Goal: Task Accomplishment & Management: Use online tool/utility

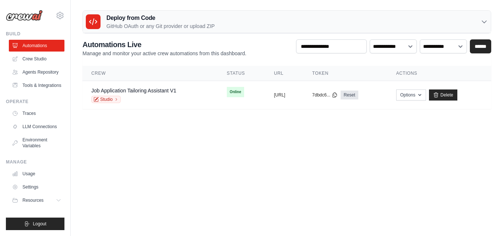
click at [164, 90] on link "Job Application Tailoring Assistant V1" at bounding box center [133, 91] width 85 height 6
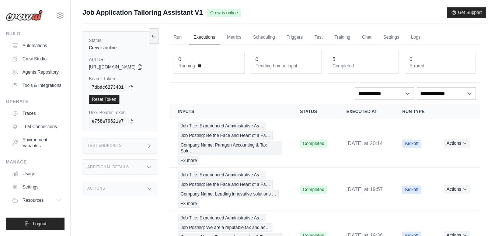
click at [368, 49] on div "0 Running 0 Pending human input 5 Completed 0 Errored" at bounding box center [324, 64] width 311 height 38
click at [375, 39] on link "Chat" at bounding box center [366, 37] width 18 height 15
click at [375, 41] on link "Chat" at bounding box center [366, 37] width 18 height 15
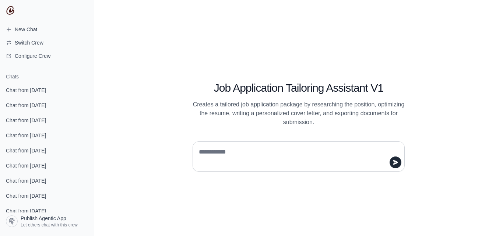
click at [204, 149] on textarea at bounding box center [296, 156] width 198 height 21
click at [204, 151] on textarea "*" at bounding box center [296, 156] width 198 height 21
type textarea "*****"
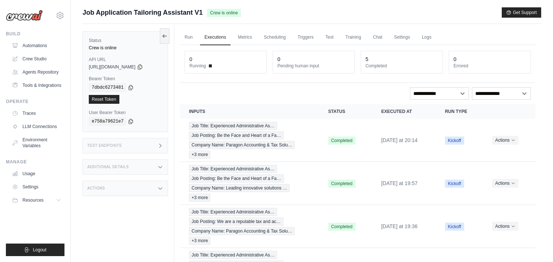
click at [378, 38] on link "Chat" at bounding box center [377, 37] width 18 height 15
click at [29, 49] on link "Automations" at bounding box center [37, 46] width 56 height 12
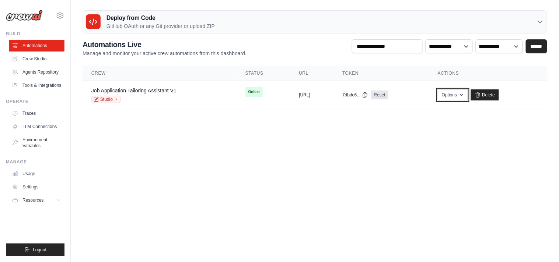
click at [467, 100] on button "Options" at bounding box center [453, 95] width 30 height 11
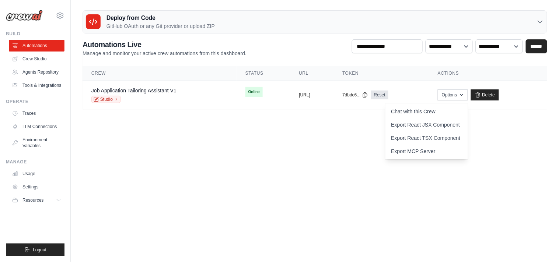
click at [457, 106] on link "Chat with this Crew" at bounding box center [426, 111] width 83 height 13
click at [129, 93] on link "Job Application Tailoring Assistant V1" at bounding box center [133, 91] width 85 height 6
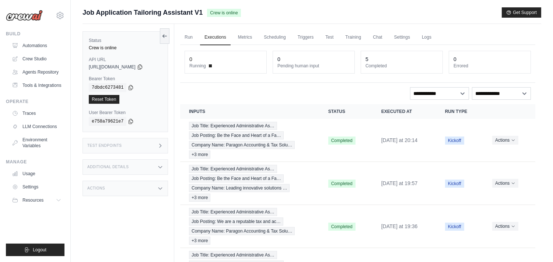
click at [190, 39] on link "Run" at bounding box center [188, 37] width 17 height 15
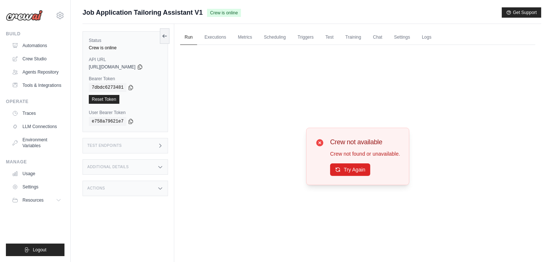
click at [287, 40] on link "Scheduling" at bounding box center [274, 37] width 31 height 15
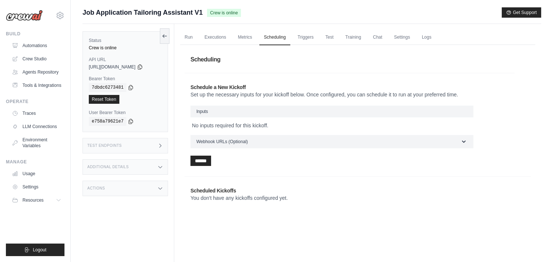
click at [301, 40] on link "Triggers" at bounding box center [305, 37] width 25 height 15
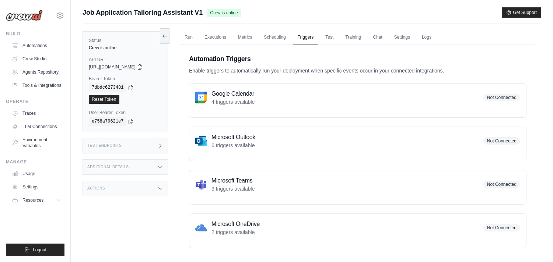
click at [327, 38] on link "Test" at bounding box center [329, 37] width 17 height 15
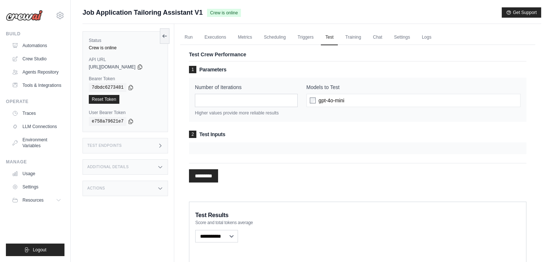
click at [32, 68] on link "Agents Repository" at bounding box center [37, 72] width 56 height 12
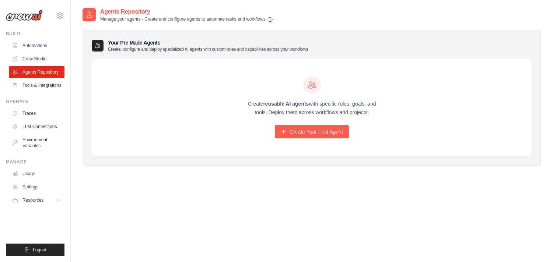
click at [32, 80] on link "Tools & Integrations" at bounding box center [37, 86] width 56 height 12
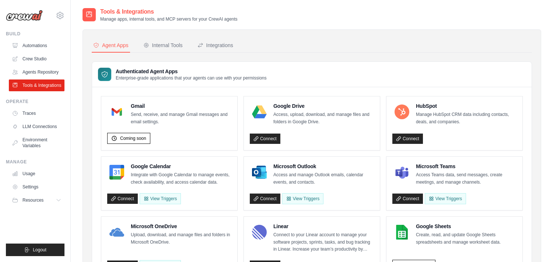
click at [36, 44] on link "Automations" at bounding box center [37, 46] width 56 height 12
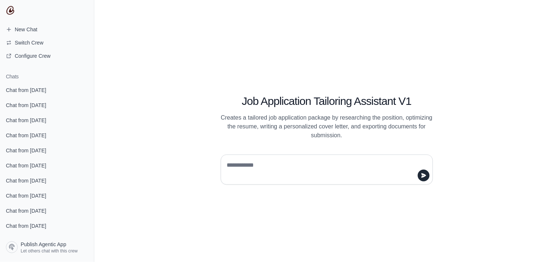
click at [259, 171] on textarea at bounding box center [324, 169] width 198 height 21
type textarea "**********"
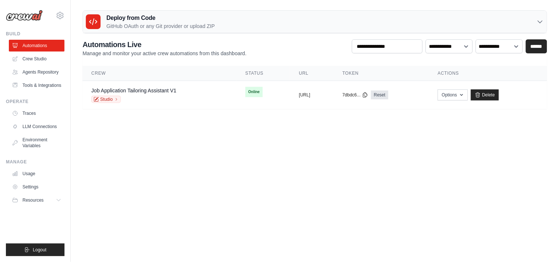
click at [182, 101] on div "Job Application Tailoring Assistant V1 Studio" at bounding box center [159, 95] width 136 height 16
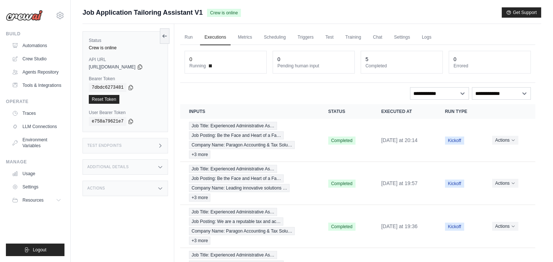
click at [179, 41] on div "Run Executions Metrics Scheduling Triggers Test Training Chat Settings Logs 0 R…" at bounding box center [357, 183] width 367 height 319
click at [185, 41] on link "Run" at bounding box center [188, 37] width 17 height 15
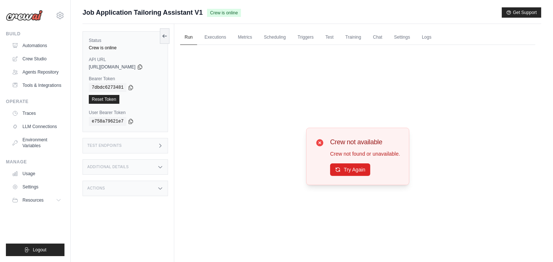
click at [183, 41] on link "Run" at bounding box center [188, 37] width 17 height 15
click at [433, 34] on link "Logs" at bounding box center [426, 37] width 18 height 15
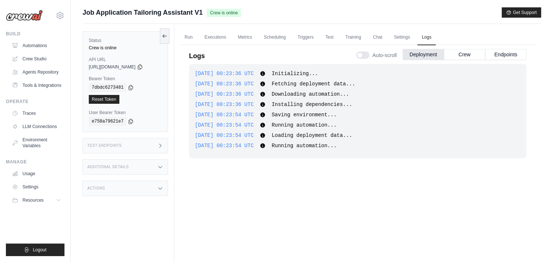
click at [456, 49] on button "Crew" at bounding box center [464, 54] width 41 height 11
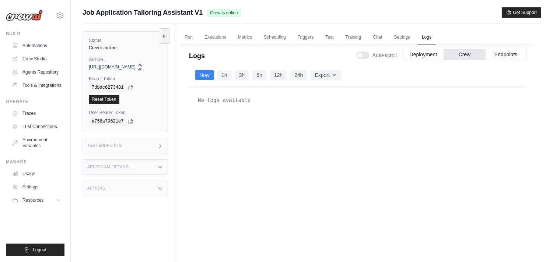
click at [459, 52] on button "Crew" at bounding box center [464, 54] width 41 height 11
click at [492, 53] on button "Endpoints" at bounding box center [505, 54] width 41 height 11
click at [35, 63] on link "Crew Studio" at bounding box center [37, 59] width 56 height 12
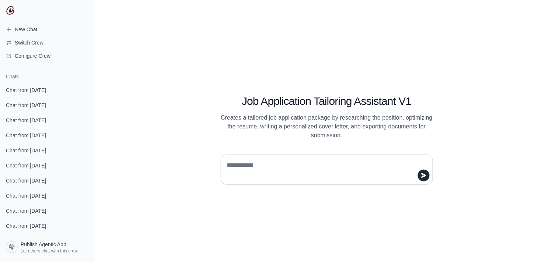
click at [233, 173] on textarea at bounding box center [324, 169] width 198 height 21
type textarea "**"
click at [242, 170] on textarea at bounding box center [324, 169] width 198 height 21
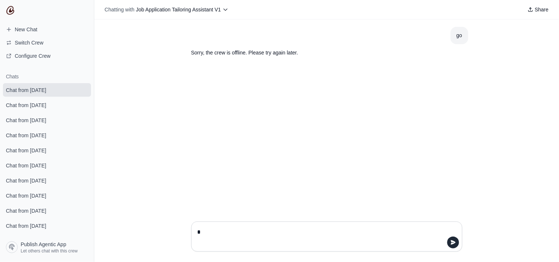
type textarea "*"
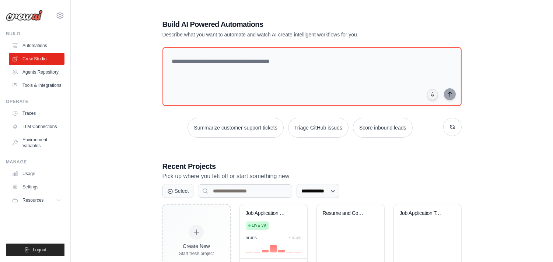
click at [250, 212] on div "Job Application Content Generator" at bounding box center [268, 213] width 45 height 7
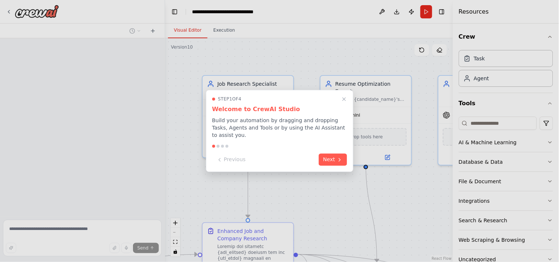
click at [337, 161] on button "Next" at bounding box center [333, 160] width 28 height 12
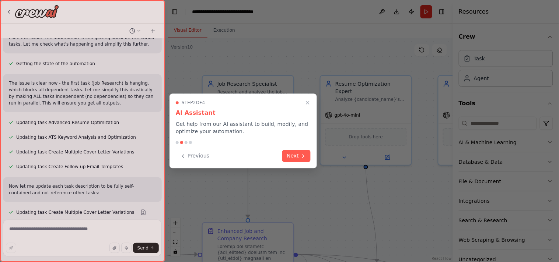
click at [307, 103] on icon "Close walkthrough" at bounding box center [307, 102] width 3 height 3
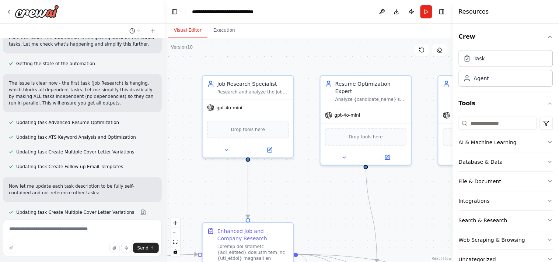
click at [425, 16] on button "Run" at bounding box center [426, 11] width 12 height 13
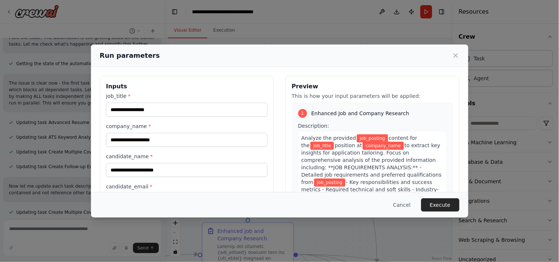
click at [446, 201] on button "Execute" at bounding box center [440, 205] width 38 height 13
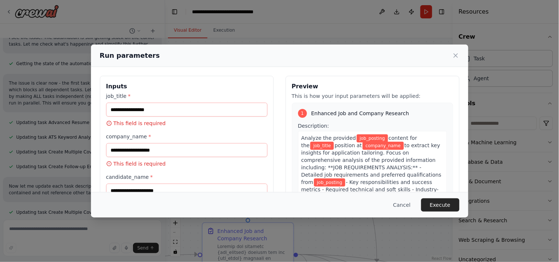
click at [407, 204] on button "Cancel" at bounding box center [401, 205] width 29 height 13
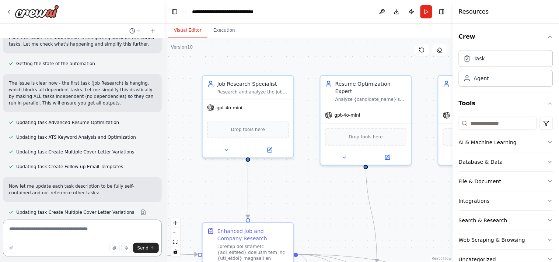
click at [93, 227] on textarea at bounding box center [82, 238] width 159 height 37
click at [60, 238] on textarea at bounding box center [82, 238] width 159 height 37
click at [425, 19] on header "**********" at bounding box center [309, 12] width 288 height 24
click at [429, 10] on button "Run" at bounding box center [426, 11] width 12 height 13
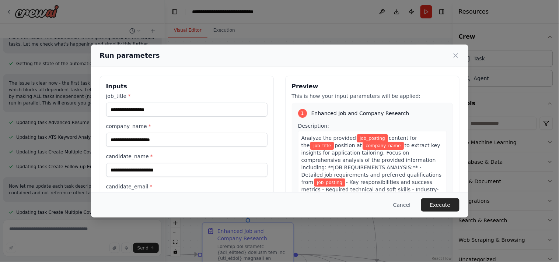
click at [455, 53] on icon at bounding box center [455, 55] width 7 height 7
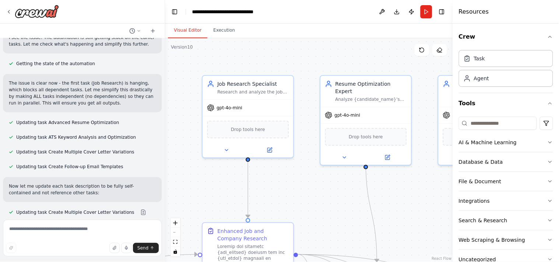
click at [411, 10] on button "Publish" at bounding box center [412, 11] width 12 height 13
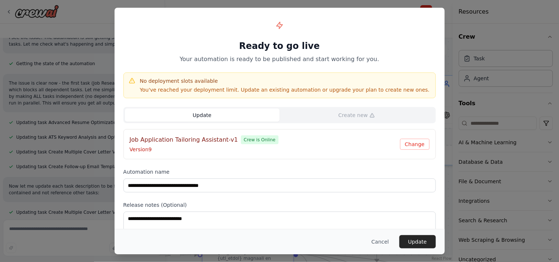
click at [411, 237] on button "Update" at bounding box center [417, 241] width 36 height 13
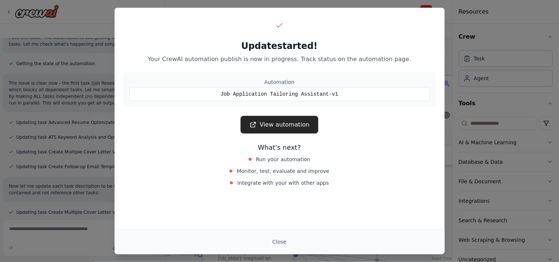
click at [277, 242] on button "Close" at bounding box center [279, 241] width 26 height 13
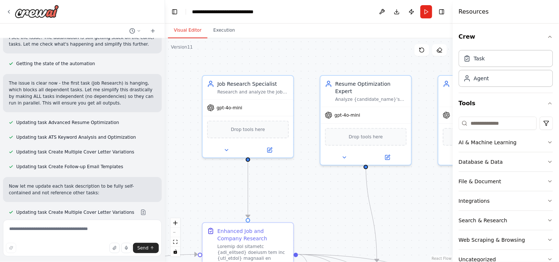
click at [443, 7] on button "Toggle Right Sidebar" at bounding box center [441, 12] width 10 height 10
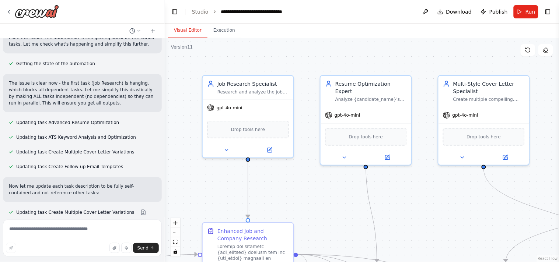
click at [5, 10] on div at bounding box center [82, 12] width 165 height 24
click at [28, 11] on img at bounding box center [37, 11] width 44 height 13
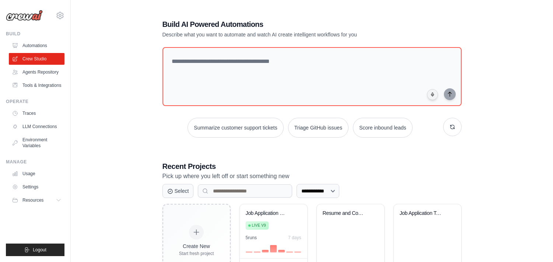
click at [45, 48] on link "Automations" at bounding box center [37, 46] width 56 height 12
